Goal: Find specific page/section: Find specific page/section

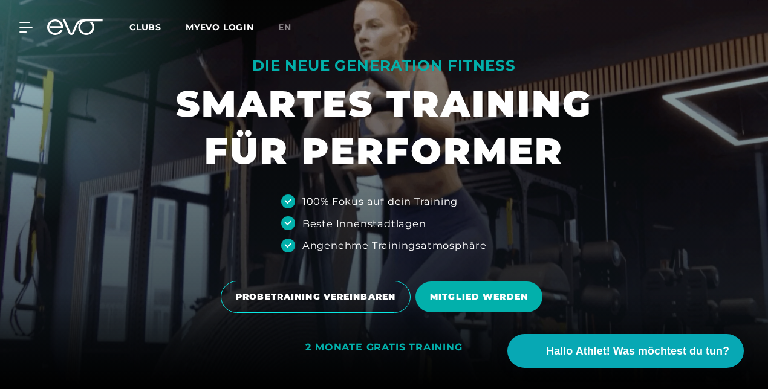
click at [151, 30] on span "Clubs" at bounding box center [145, 27] width 32 height 11
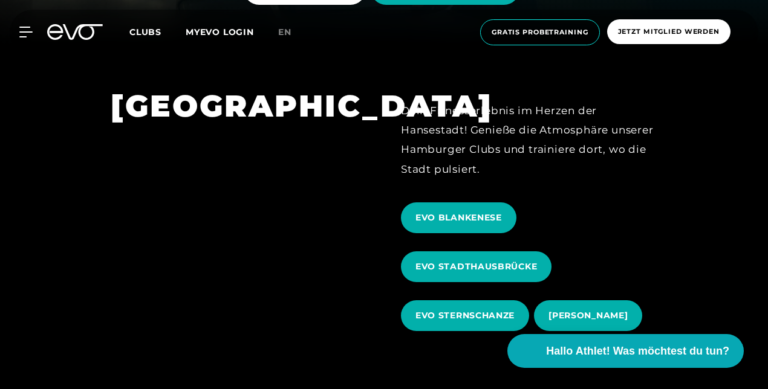
scroll to position [348, 0]
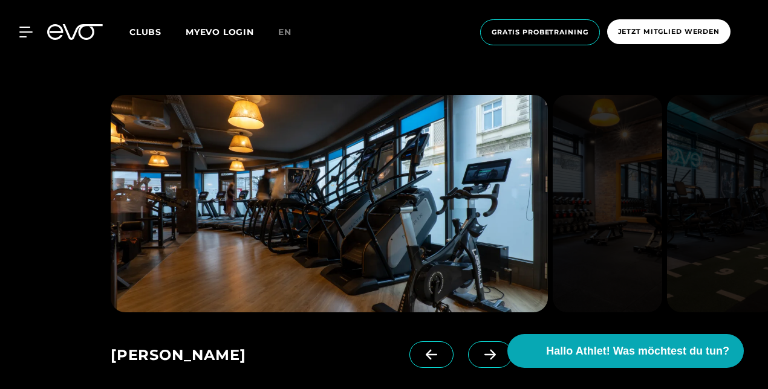
click at [635, 169] on img at bounding box center [606, 204] width 109 height 218
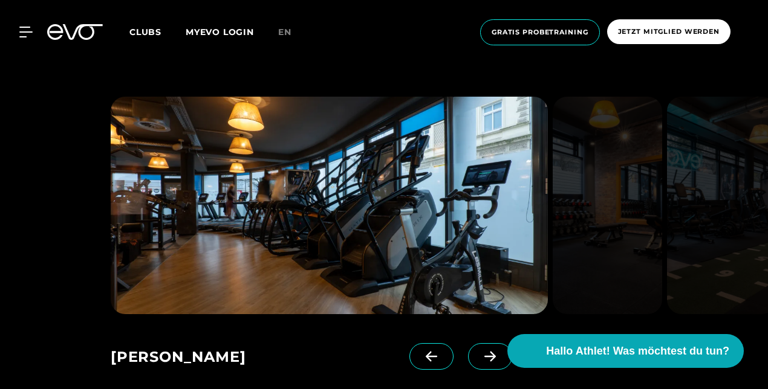
scroll to position [730, 0]
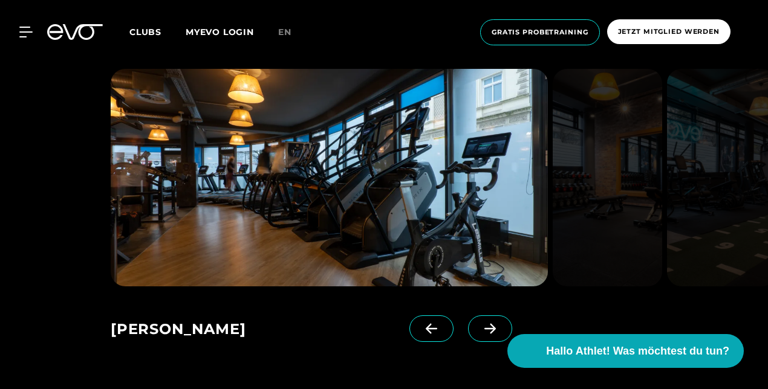
click at [484, 324] on icon at bounding box center [489, 329] width 11 height 10
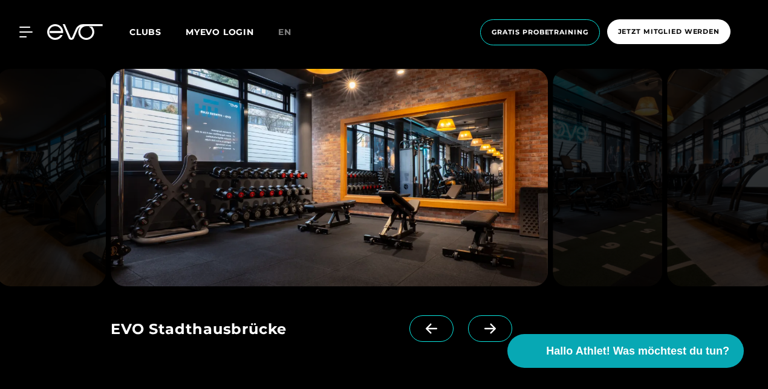
click at [484, 324] on icon at bounding box center [489, 329] width 11 height 10
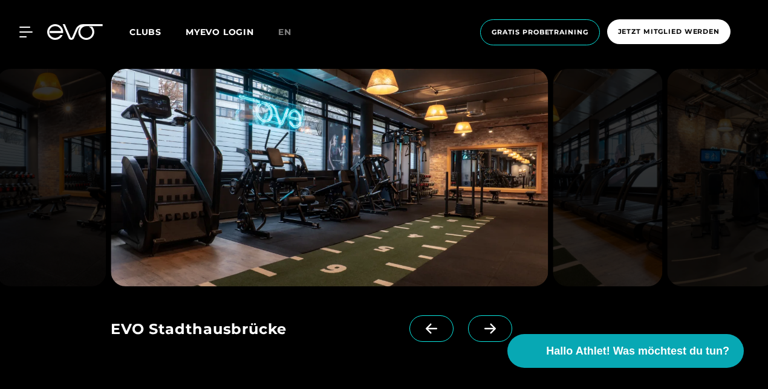
click at [484, 324] on icon at bounding box center [489, 329] width 11 height 10
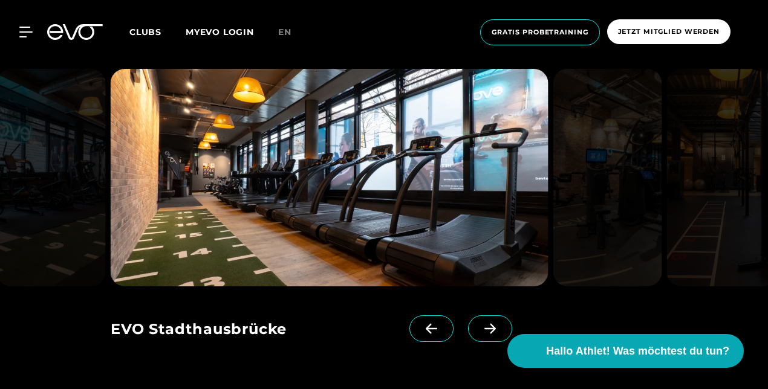
click at [484, 324] on icon at bounding box center [489, 329] width 11 height 10
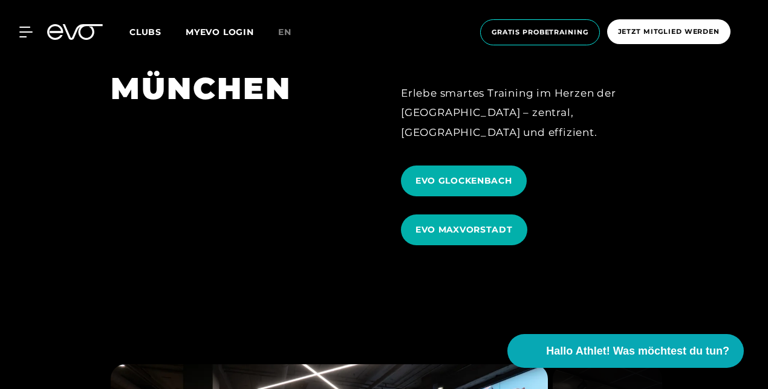
scroll to position [3148, 0]
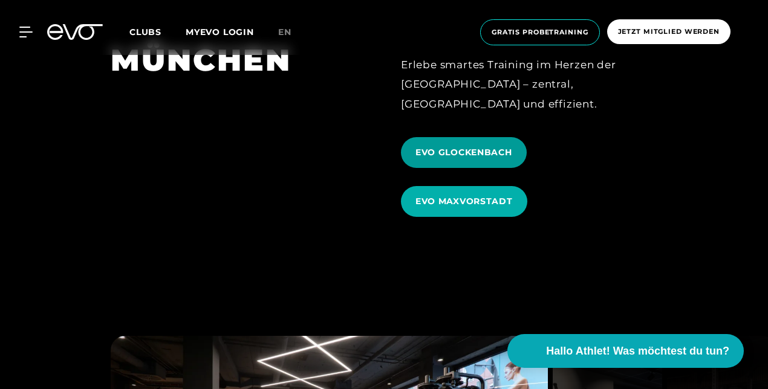
click at [468, 137] on span "EVO GLOCKENBACH" at bounding box center [464, 152] width 126 height 31
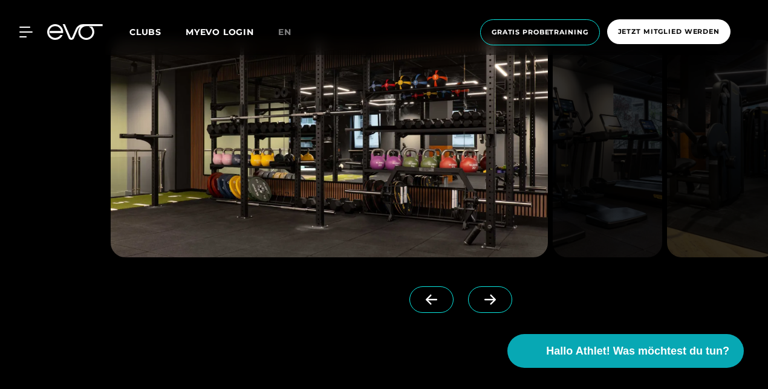
scroll to position [1307, 0]
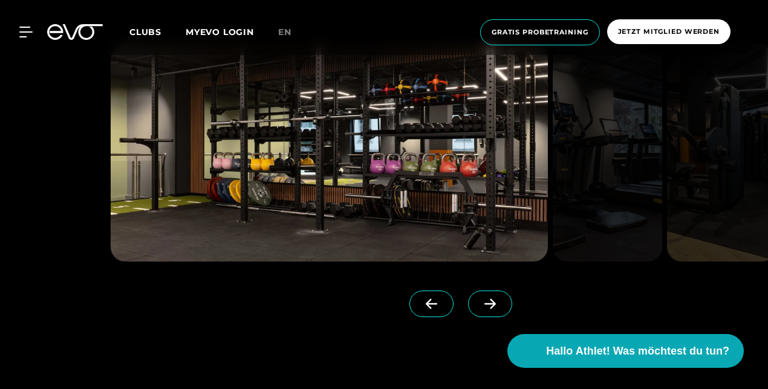
click at [472, 291] on span at bounding box center [490, 304] width 44 height 27
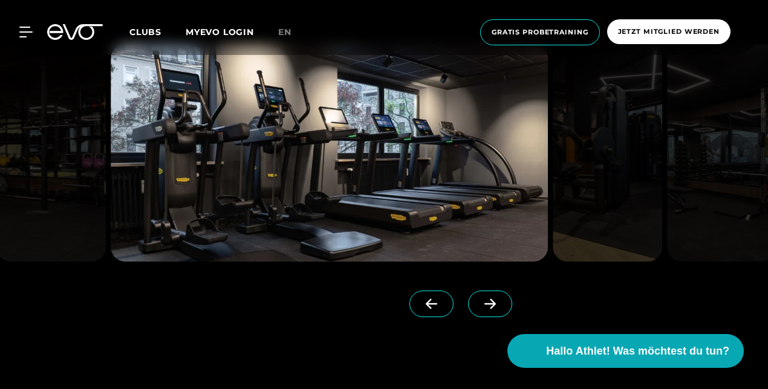
click at [472, 291] on span at bounding box center [490, 304] width 44 height 27
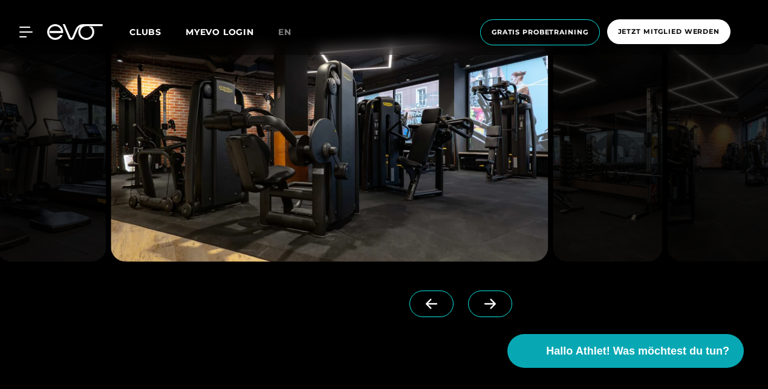
click at [472, 291] on span at bounding box center [490, 304] width 44 height 27
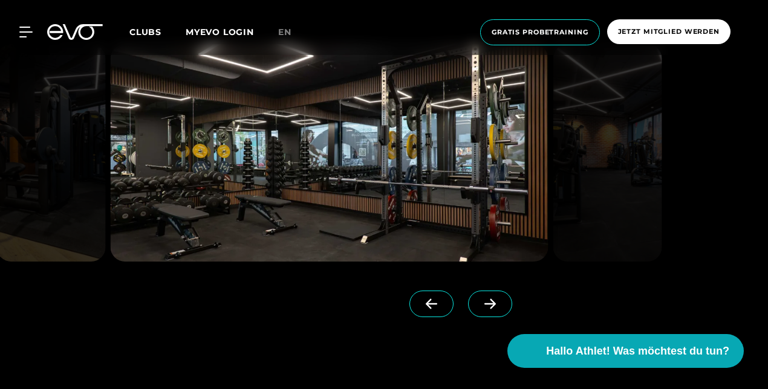
click at [472, 291] on span at bounding box center [490, 304] width 44 height 27
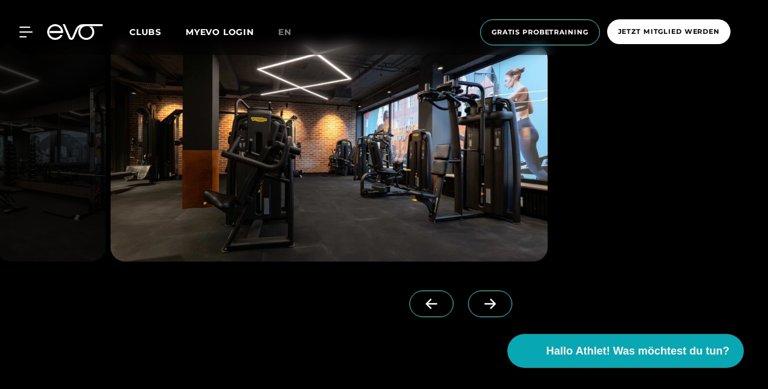
click at [472, 291] on span at bounding box center [490, 304] width 44 height 27
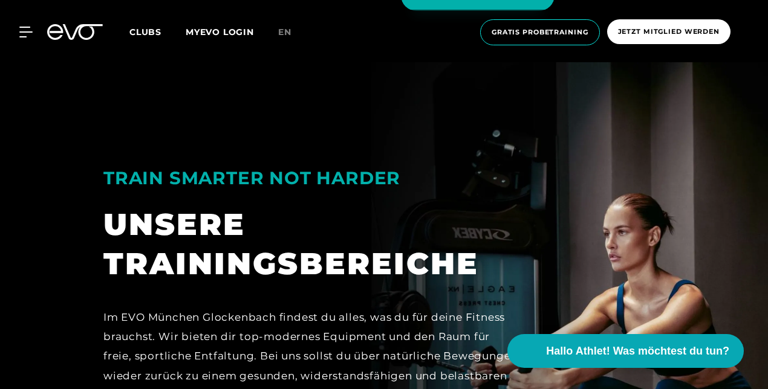
scroll to position [2236, 0]
